Goal: Transaction & Acquisition: Obtain resource

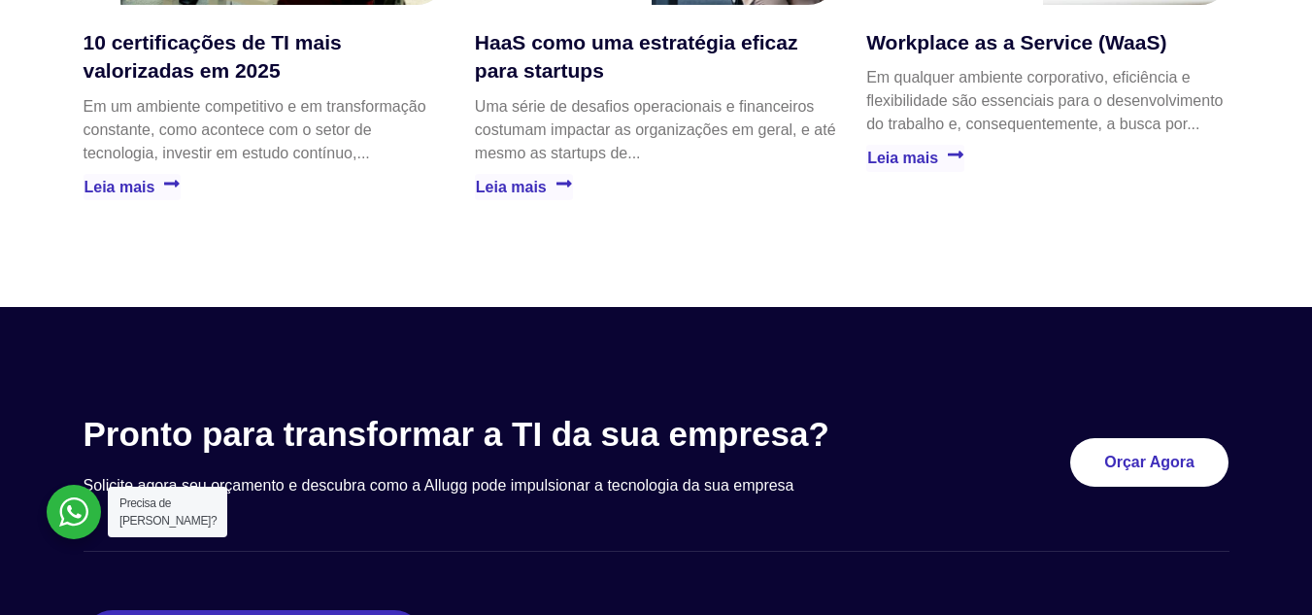
scroll to position [5182, 0]
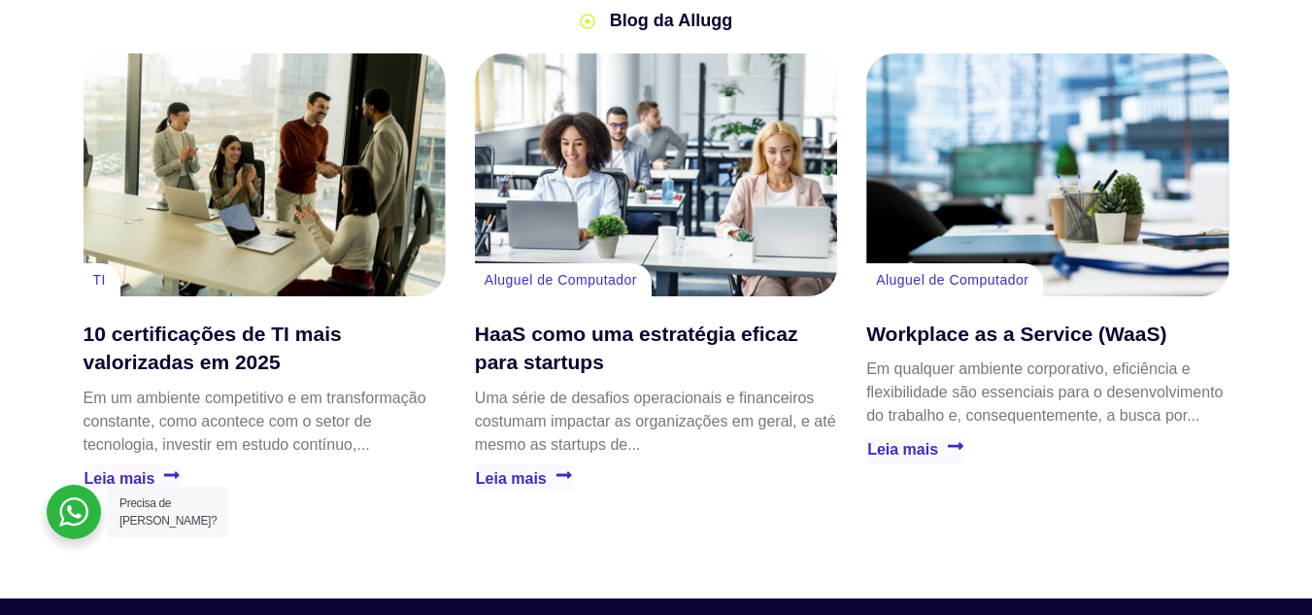
click at [608, 272] on link "Aluguel de Computador" at bounding box center [561, 280] width 153 height 16
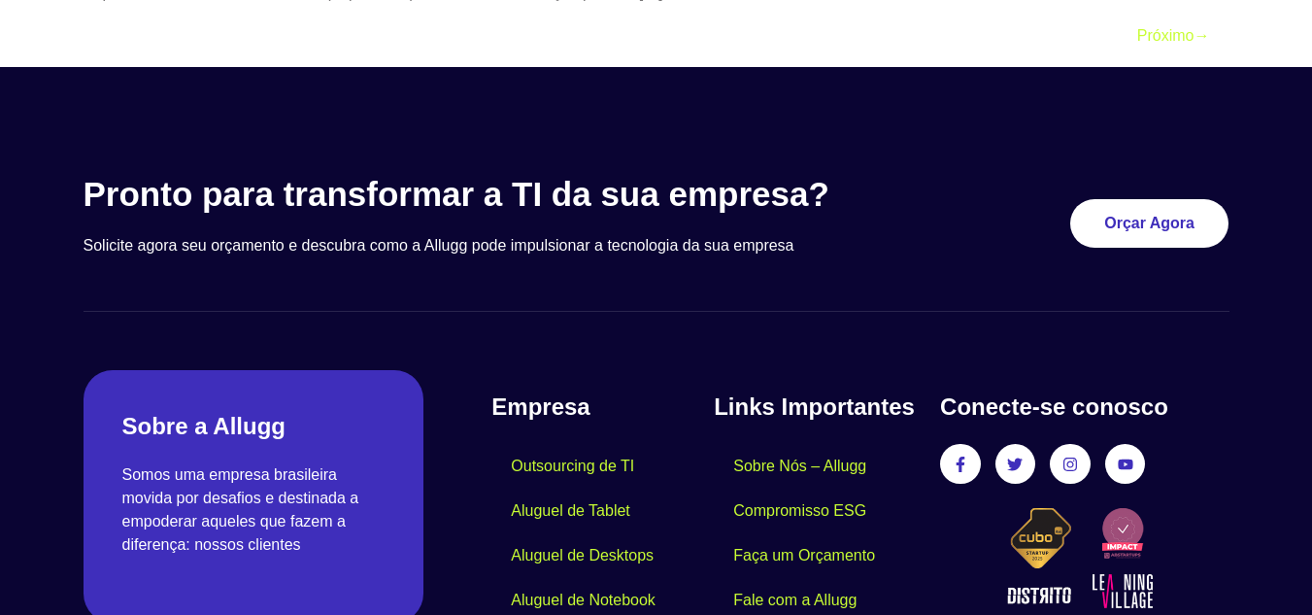
scroll to position [6314, 0]
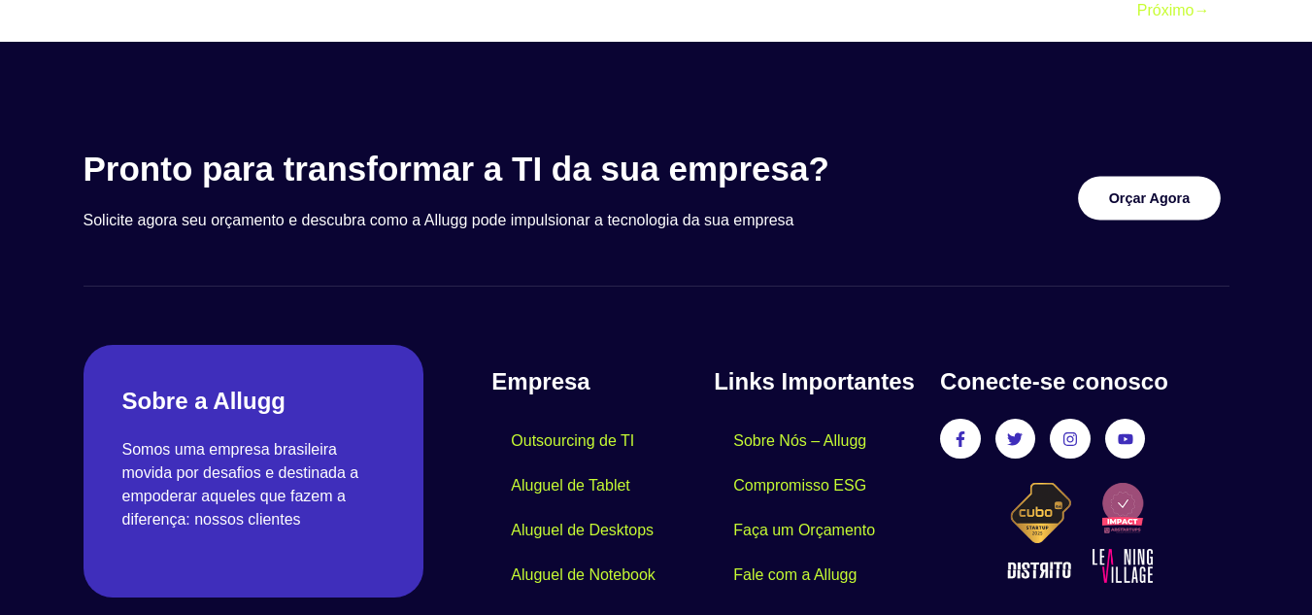
click at [1126, 199] on span "Orçar Agora" at bounding box center [1150, 197] width 82 height 14
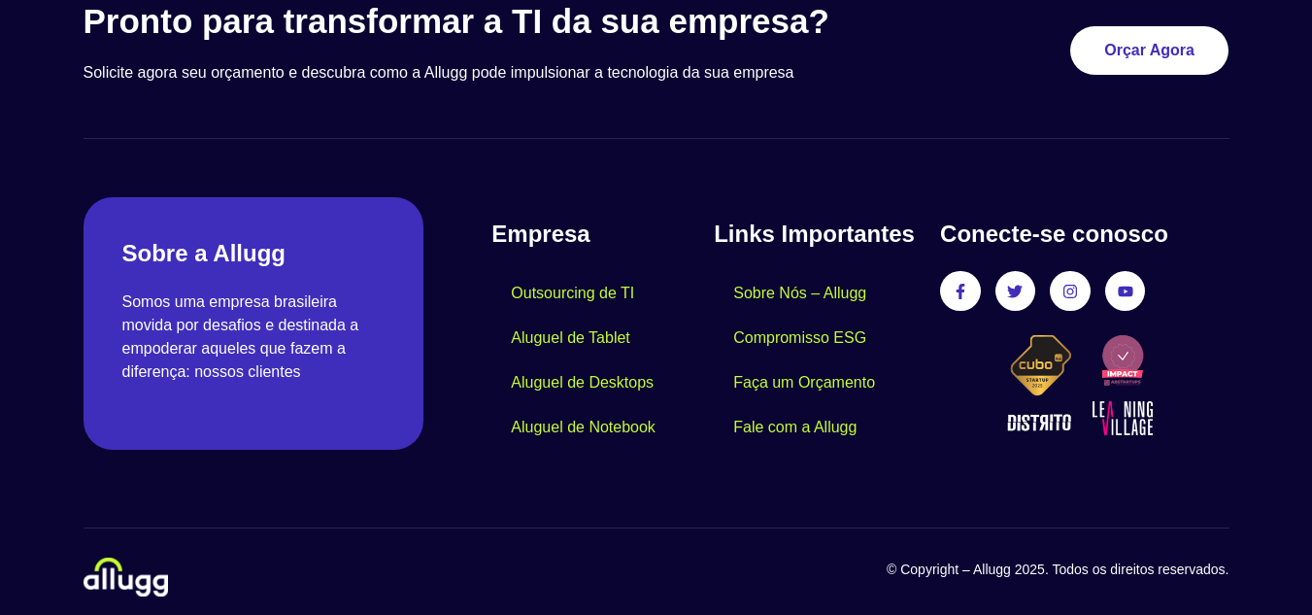
scroll to position [6473, 0]
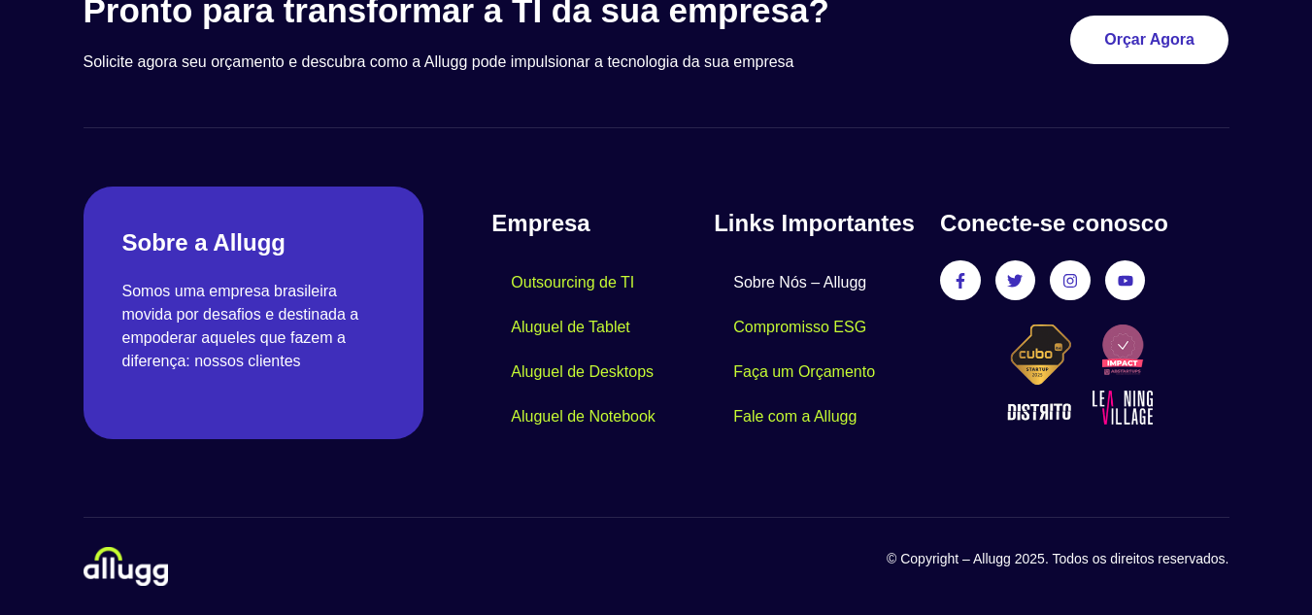
click at [851, 279] on link "Sobre Nós – Allugg" at bounding box center [800, 282] width 172 height 45
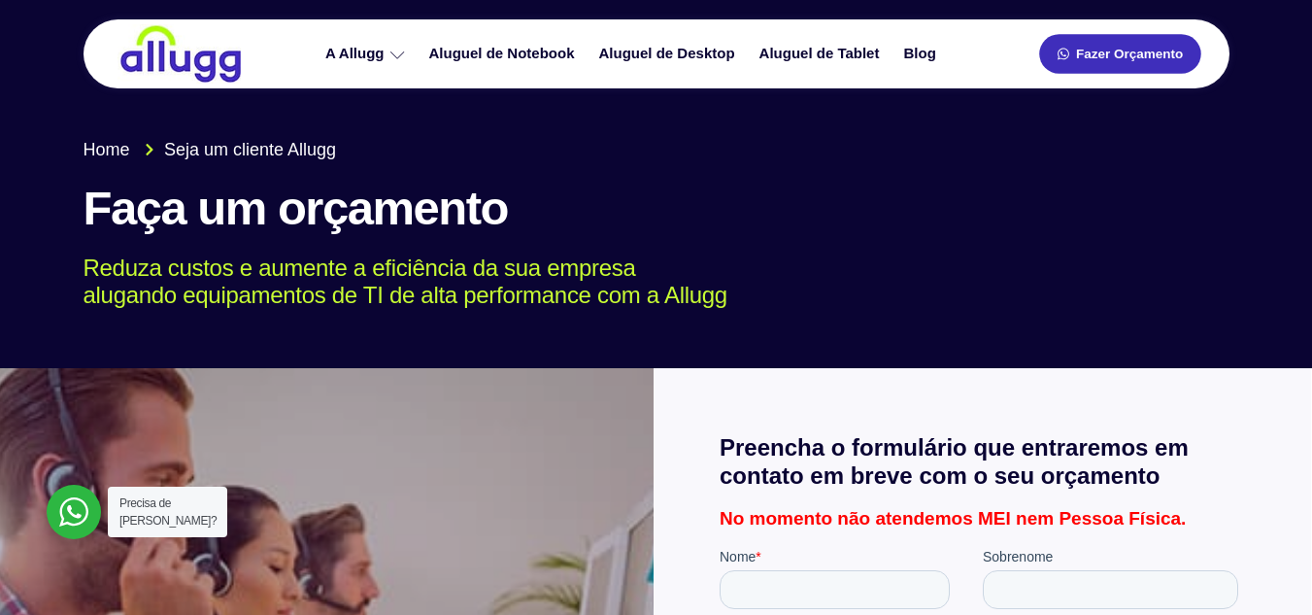
click at [1109, 54] on span "Fazer Orçamento" at bounding box center [1129, 55] width 107 height 14
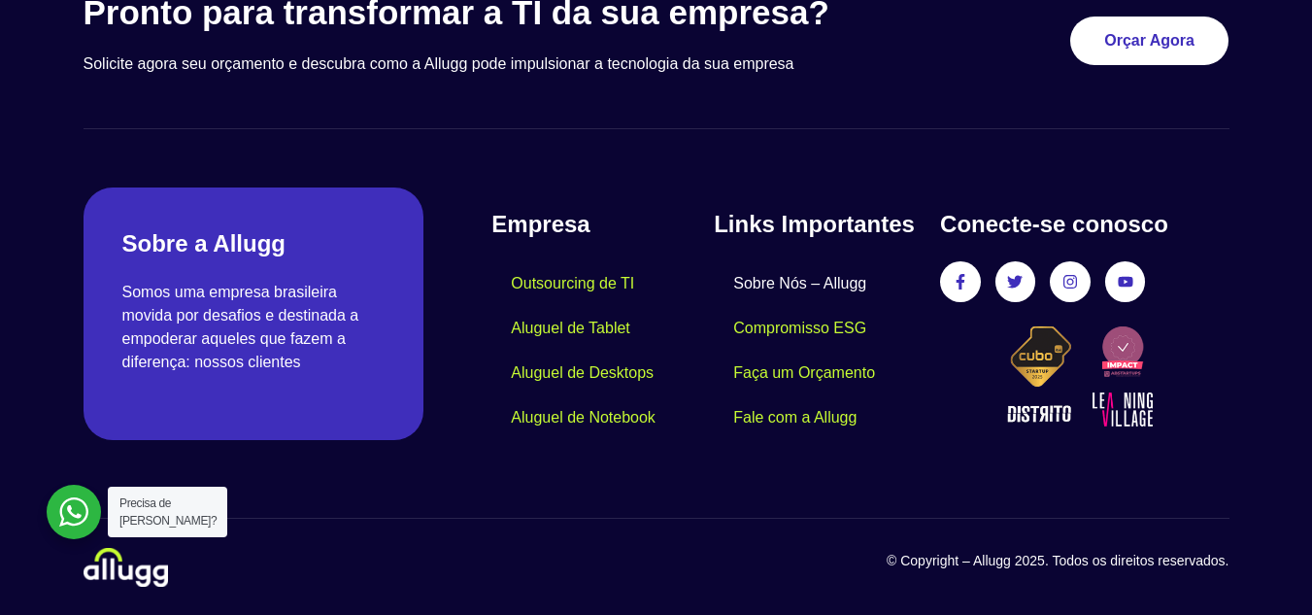
scroll to position [1940, 0]
